Goal: Task Accomplishment & Management: Use online tool/utility

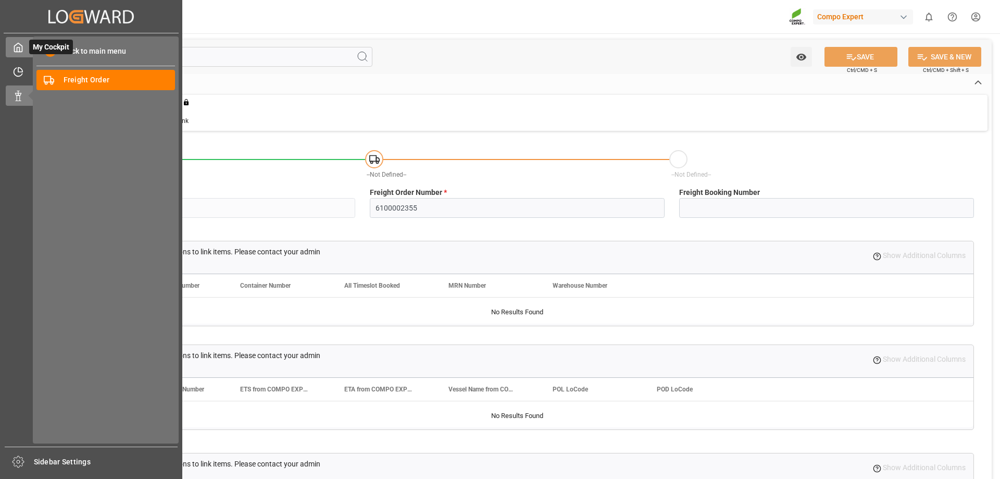
click at [12, 47] on div at bounding box center [15, 47] width 18 height 11
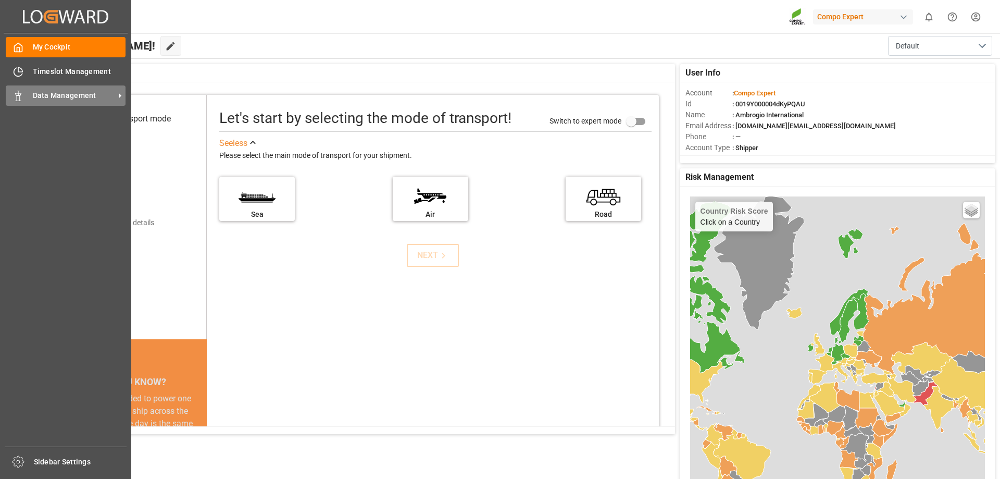
click at [70, 98] on span "Data Management" at bounding box center [74, 95] width 82 height 11
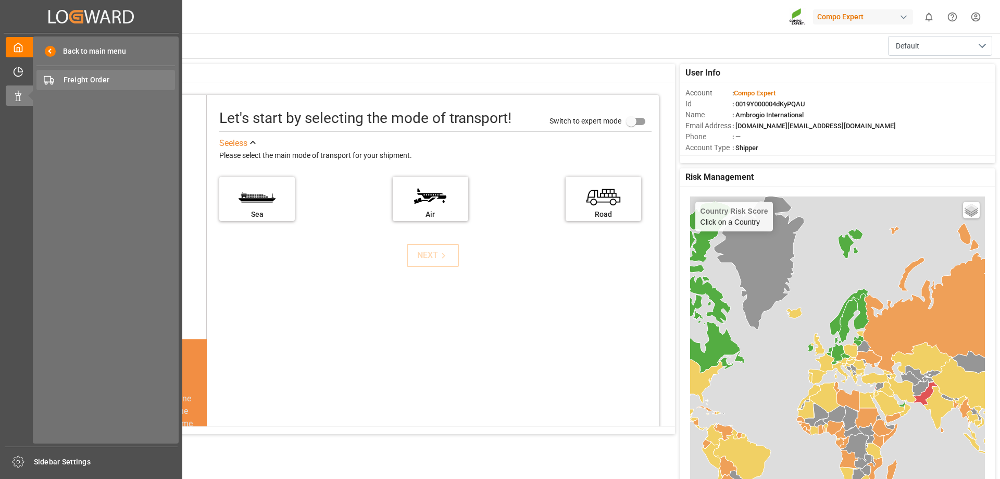
click at [88, 79] on span "Freight Order" at bounding box center [120, 79] width 112 height 11
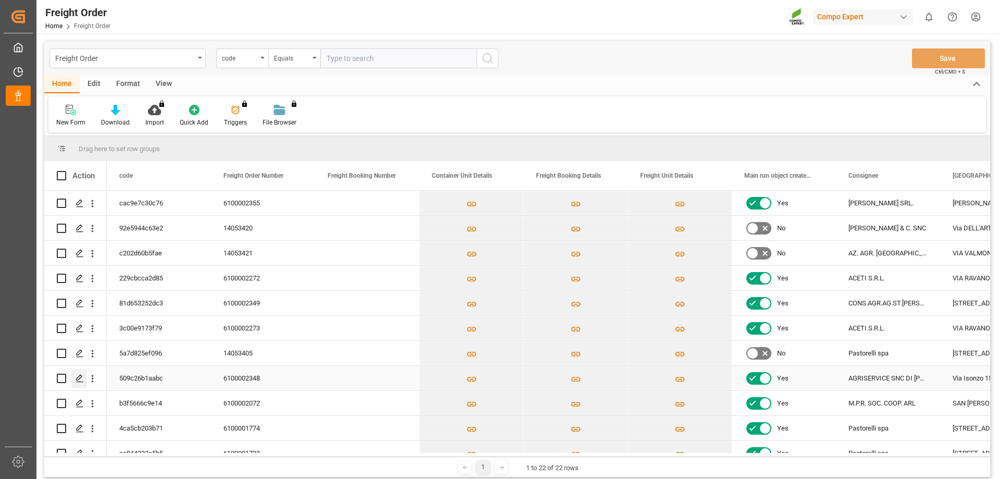
click at [83, 379] on icon "Press SPACE to select this row." at bounding box center [80, 378] width 8 height 8
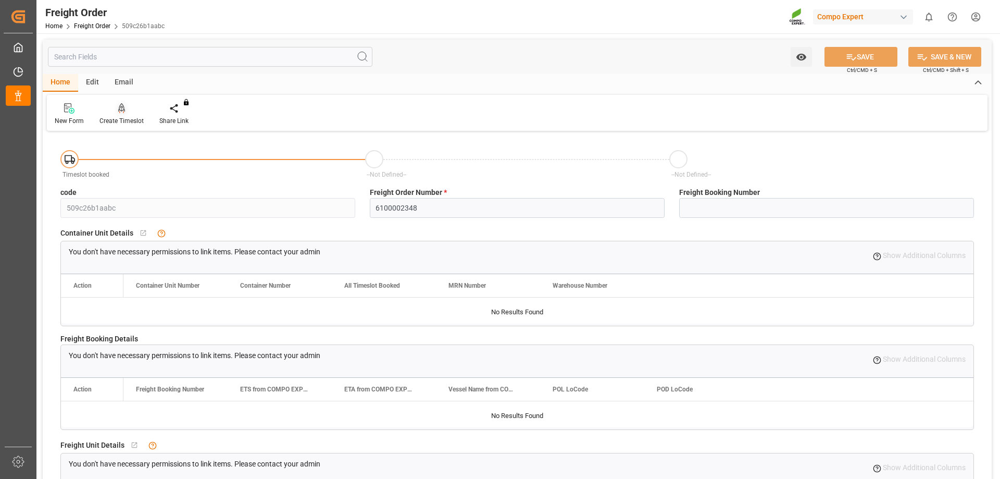
click at [121, 108] on icon at bounding box center [121, 108] width 7 height 10
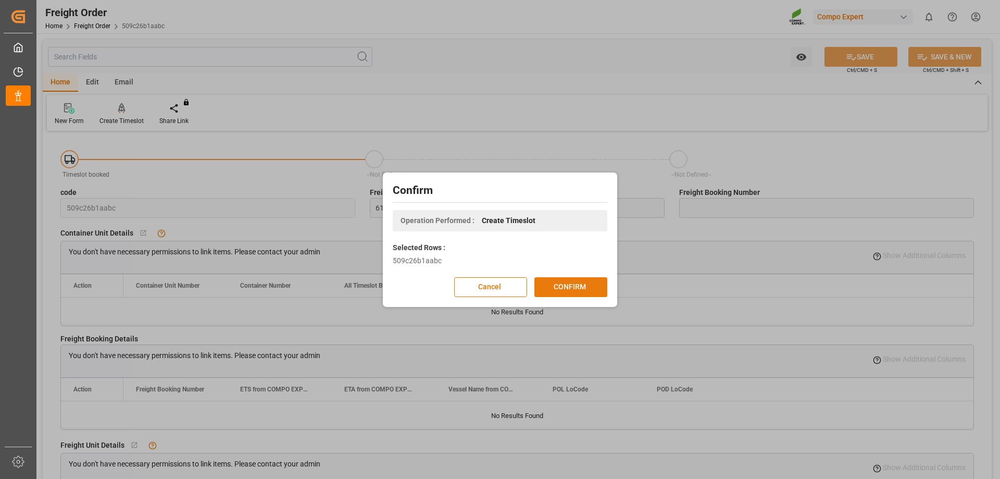
click at [543, 285] on button "CONFIRM" at bounding box center [571, 287] width 73 height 20
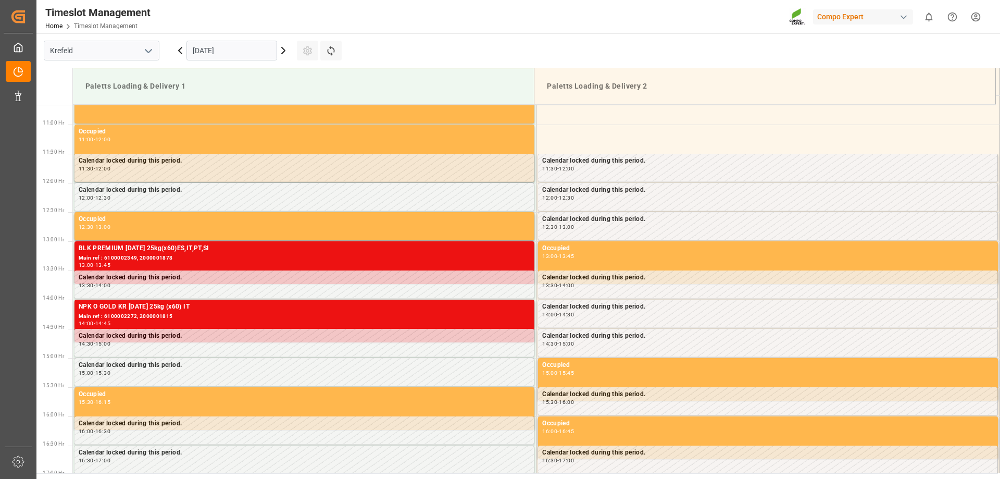
scroll to position [635, 0]
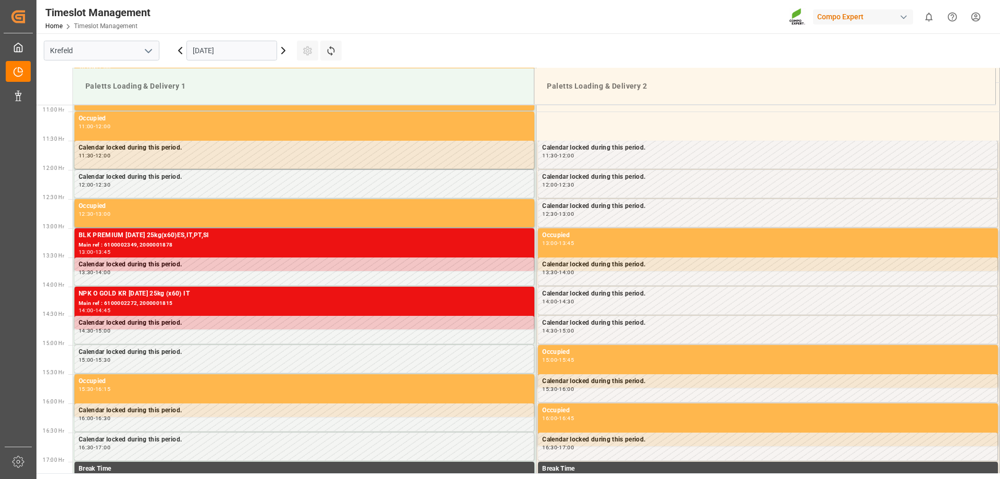
click at [257, 51] on input "[DATE]" at bounding box center [232, 51] width 91 height 20
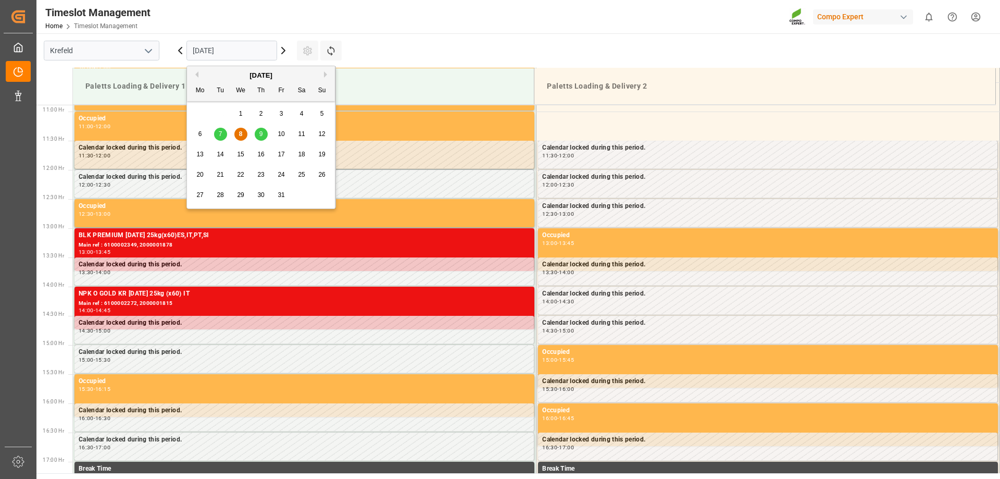
click at [257, 135] on div "9" at bounding box center [261, 134] width 13 height 13
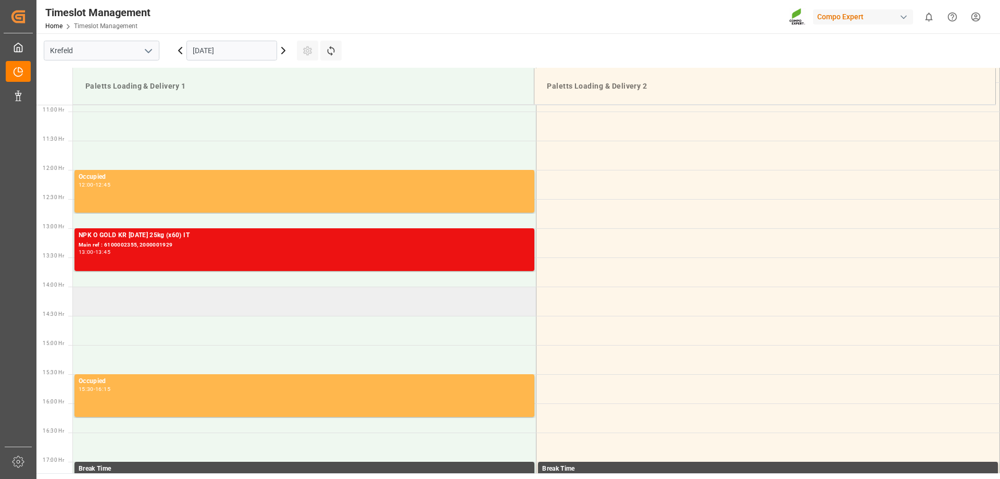
click at [216, 299] on td at bounding box center [305, 301] width 464 height 29
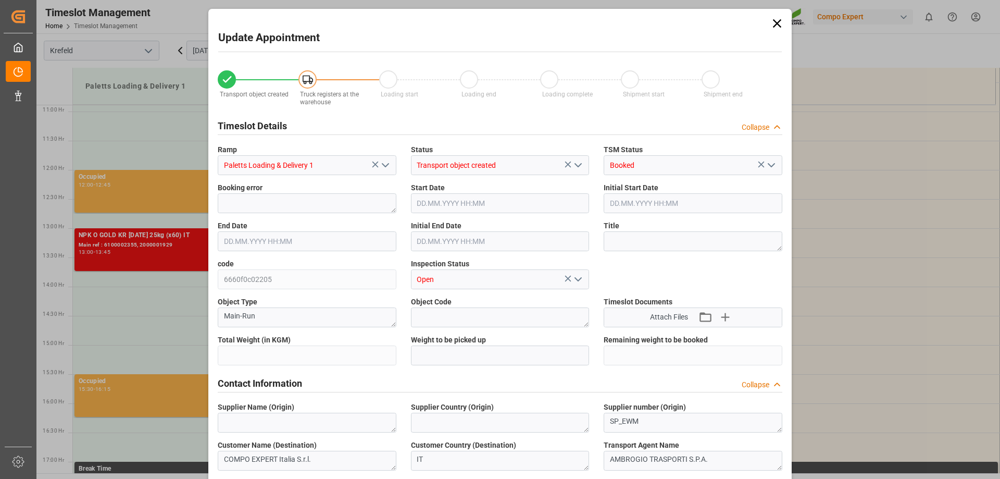
type input "27324"
type input "0"
type input "[DATE] 14:00"
type input "[DATE] 14:30"
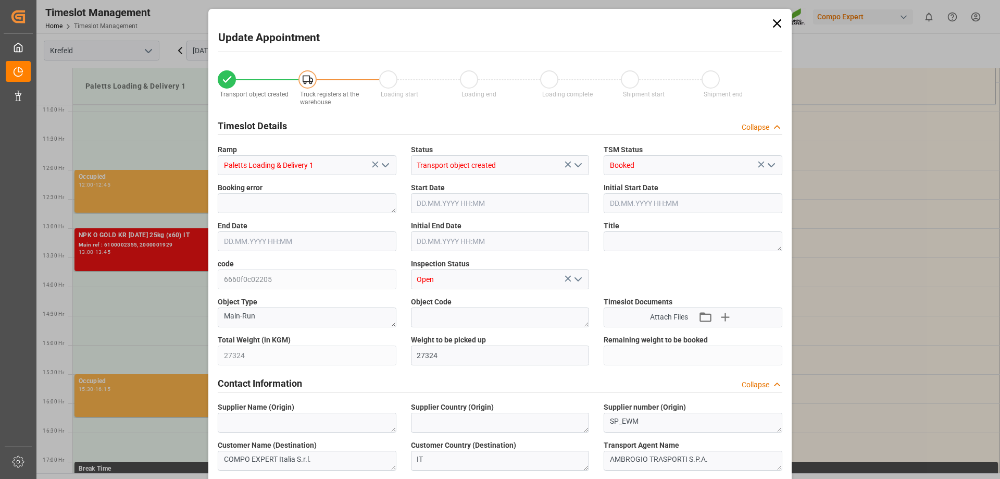
type input "[DATE] 09:26"
type input "[DATE] 10:16"
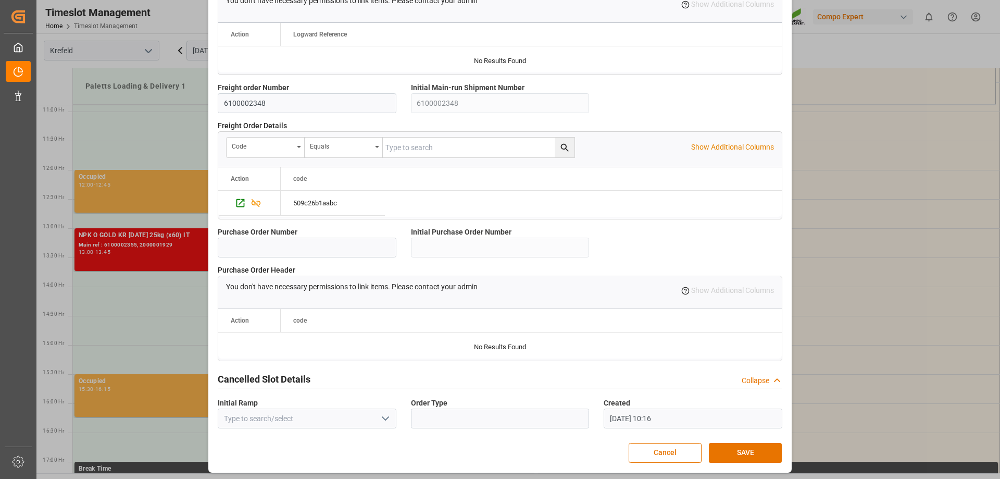
scroll to position [892, 0]
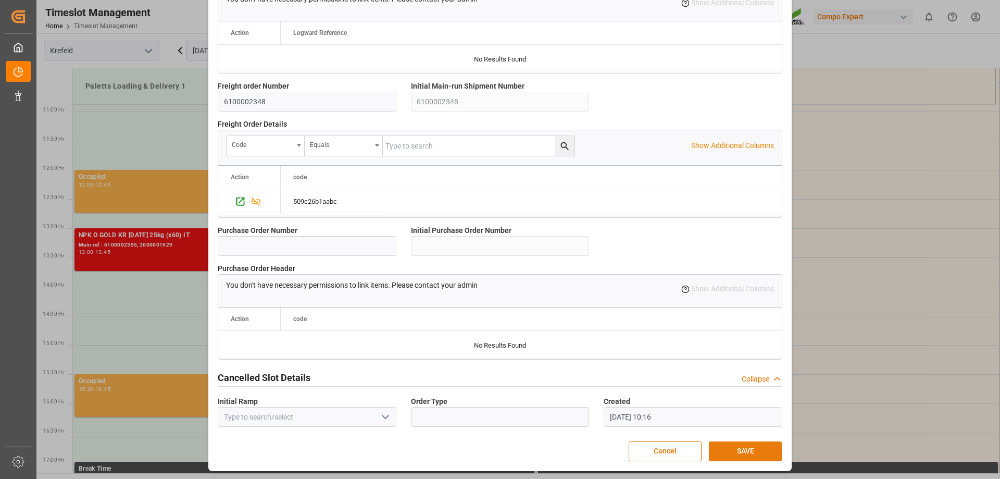
click at [724, 448] on button "SAVE" at bounding box center [745, 451] width 73 height 20
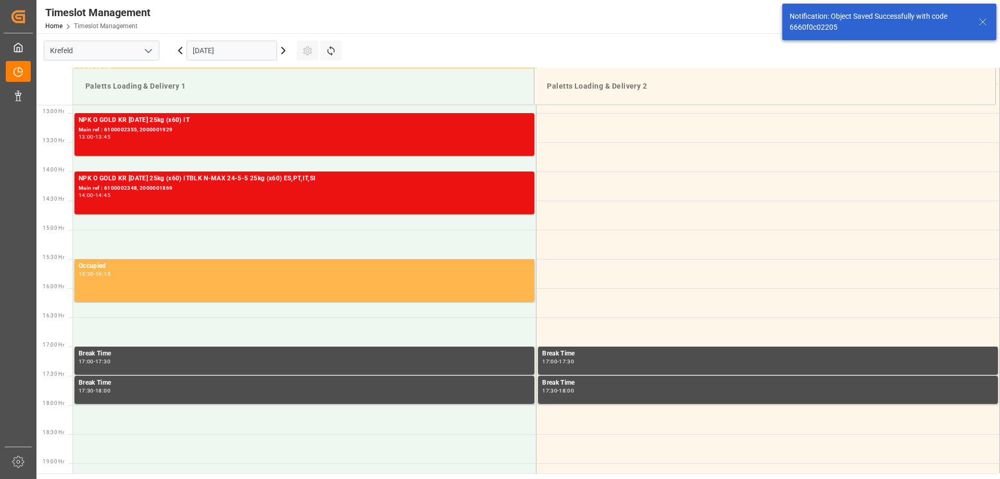
scroll to position [752, 0]
